Goal: Check status: Check status

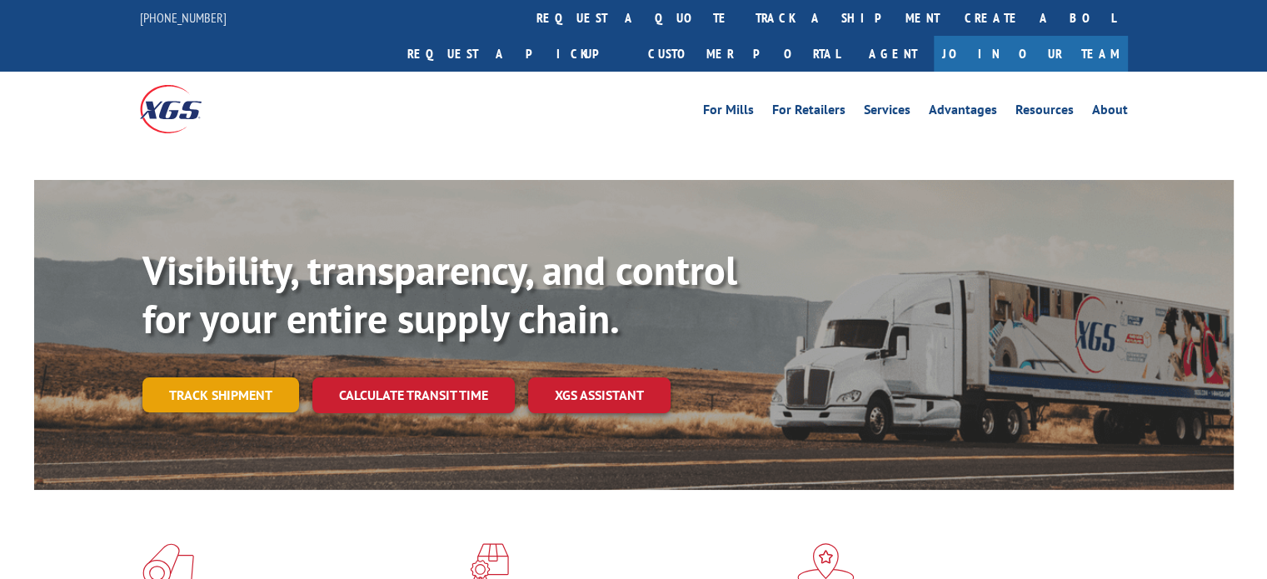
click at [234, 366] on div "Visibility, transparency, and control for your entire supply chain. Track shipm…" at bounding box center [687, 363] width 1091 height 232
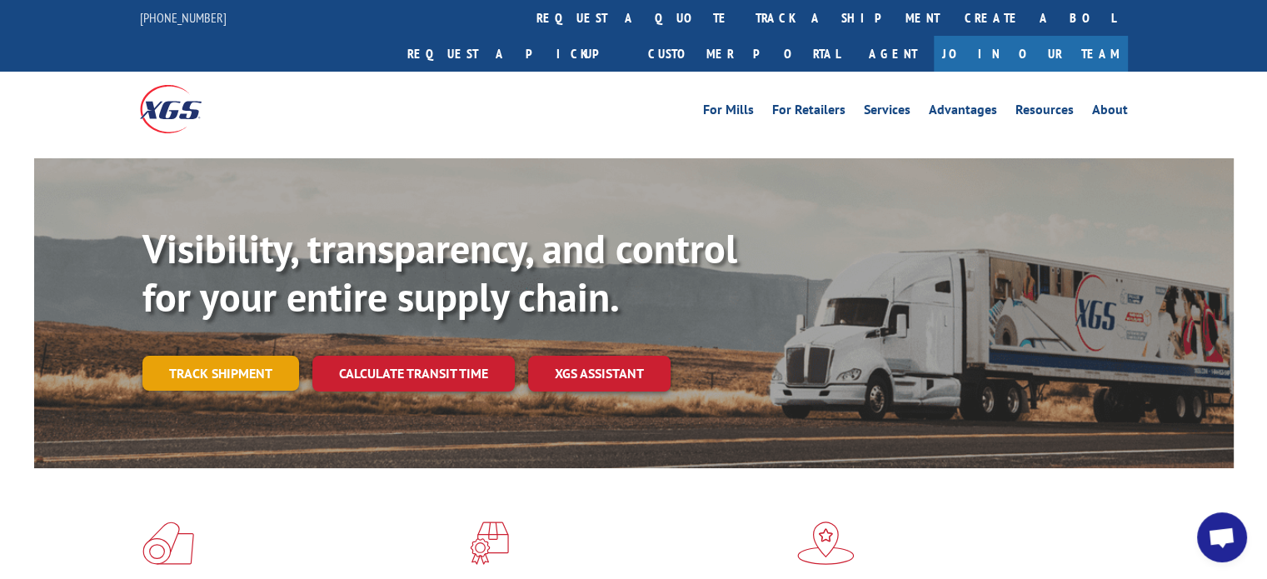
click at [219, 356] on link "Track shipment" at bounding box center [220, 373] width 157 height 35
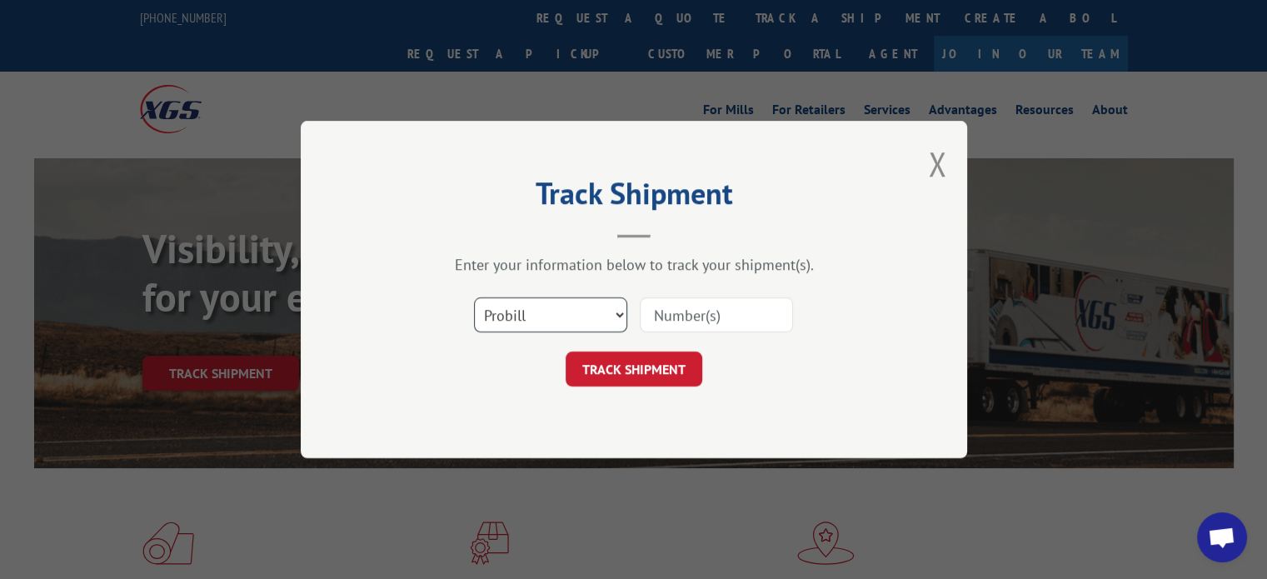
drag, startPoint x: 589, startPoint y: 316, endPoint x: 563, endPoint y: 330, distance: 29.4
click at [587, 316] on select "Select category... Probill BOL PO" at bounding box center [550, 314] width 153 height 35
select select "bol"
click at [474, 297] on select "Select category... Probill BOL PO" at bounding box center [550, 314] width 153 height 35
click at [677, 316] on input at bounding box center [716, 314] width 153 height 35
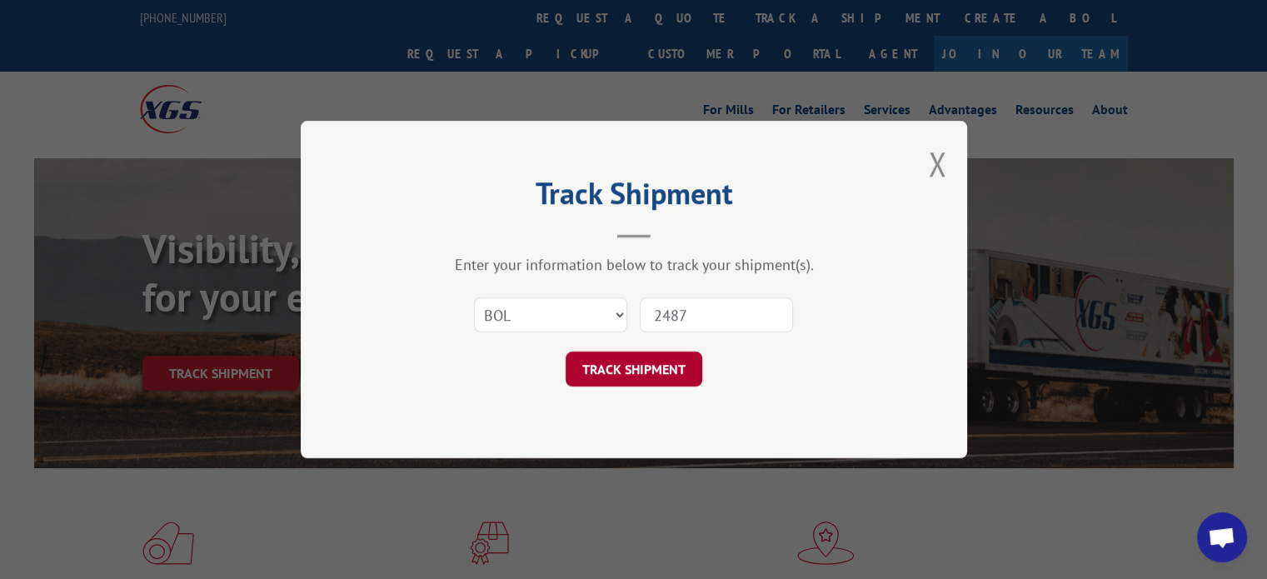
type input "2487"
click at [655, 370] on button "TRACK SHIPMENT" at bounding box center [633, 368] width 137 height 35
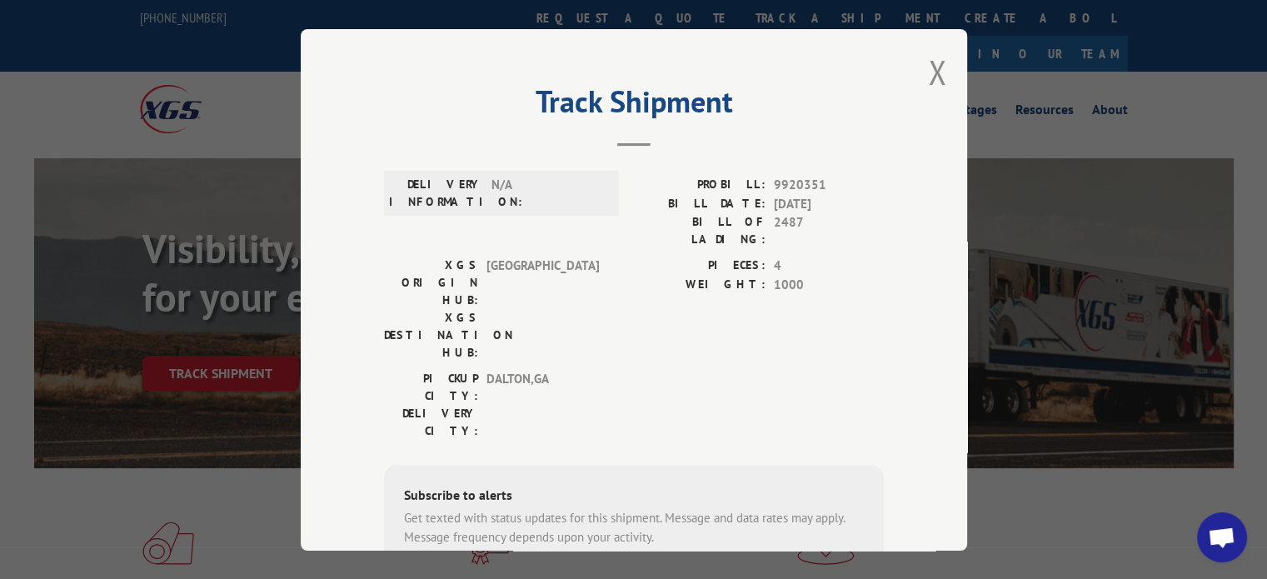
click at [222, 66] on div "Track Shipment DELIVERY INFORMATION: N/A PROBILL: 9920351 BILL DATE: [DATE] BIL…" at bounding box center [633, 289] width 1267 height 579
